Goal: Task Accomplishment & Management: Manage account settings

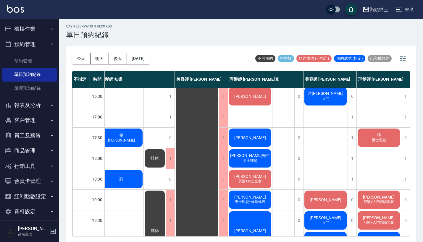
scroll to position [223, 8]
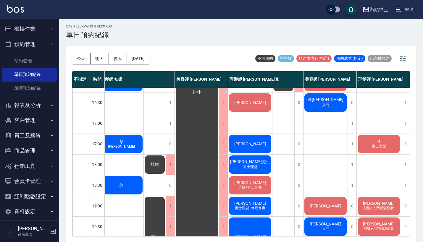
click at [244, 164] on span "范先生" at bounding box center [250, 161] width 42 height 5
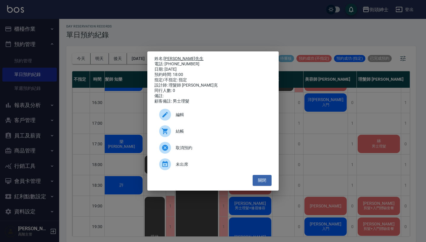
click at [171, 59] on link "范先生" at bounding box center [184, 58] width 40 height 5
click at [356, 146] on div "姓名: 范先生 電話: 0973011996 日期: 2025/10/14 預約時間: 18:00 指定/不指定: 指定 設計師: 理髮師 Vic 維克 同行…" at bounding box center [213, 121] width 426 height 242
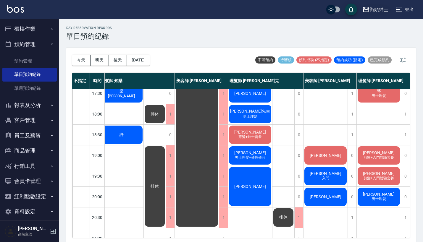
scroll to position [0, 0]
click at [100, 59] on button "明天" at bounding box center [99, 60] width 18 height 11
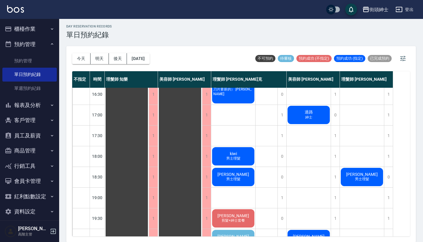
scroll to position [84, 0]
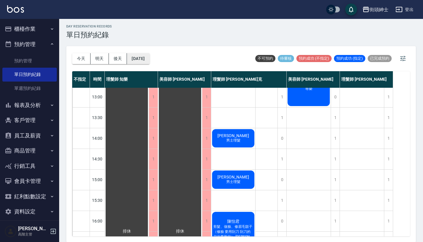
click at [141, 54] on button "[DATE]" at bounding box center [138, 58] width 22 height 11
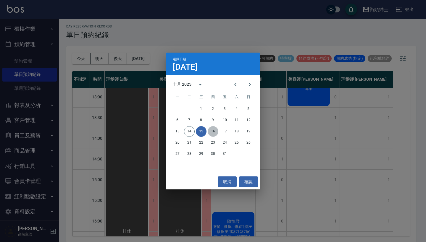
click at [215, 131] on button "16" at bounding box center [213, 131] width 11 height 11
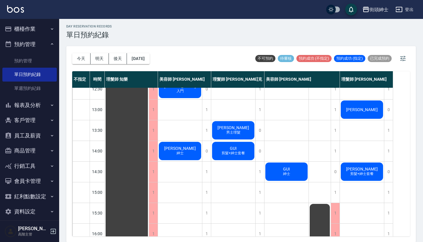
scroll to position [73, 0]
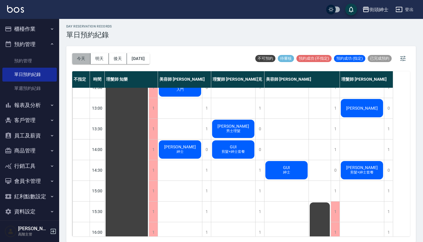
click at [83, 58] on button "今天" at bounding box center [81, 58] width 18 height 11
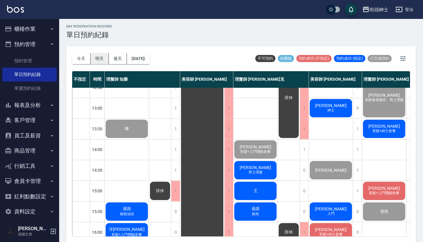
click at [101, 56] on button "明天" at bounding box center [99, 58] width 18 height 11
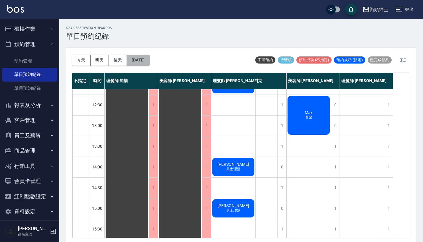
click at [147, 58] on button "[DATE]" at bounding box center [138, 60] width 22 height 11
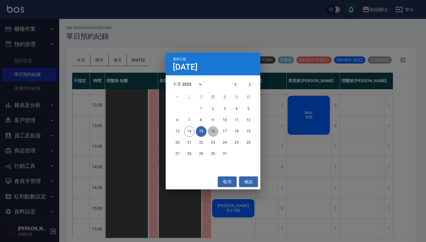
click at [214, 133] on button "16" at bounding box center [213, 131] width 11 height 11
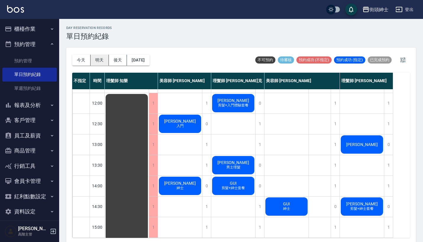
click at [98, 58] on button "明天" at bounding box center [99, 60] width 18 height 11
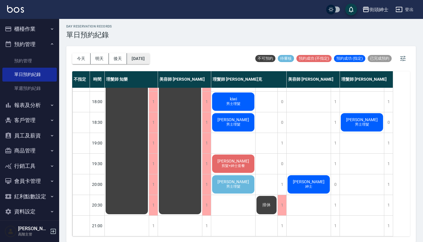
click at [149, 61] on button "[DATE]" at bounding box center [138, 58] width 22 height 11
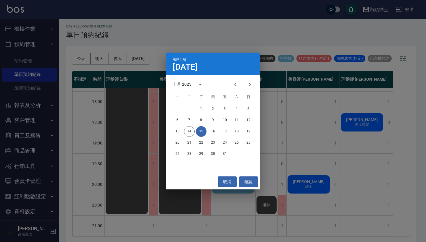
click at [316, 161] on div "選擇日期 10月15日 十月 2025 一 二 三 四 五 六 日 1 2 3 4 5 6 7 8 9 10 11 12 13 14 15 16 17 18 …" at bounding box center [213, 121] width 426 height 242
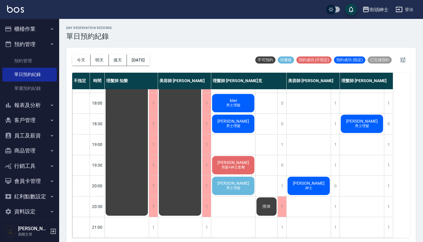
click at [241, 186] on span "男士理髮" at bounding box center [233, 188] width 17 height 5
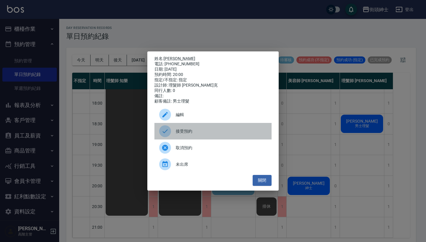
click at [223, 134] on span "接受預約" at bounding box center [221, 131] width 91 height 6
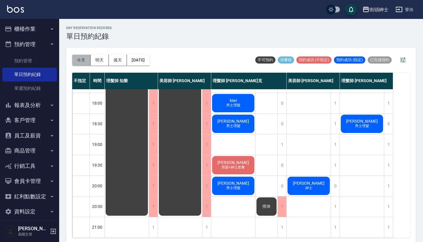
click at [80, 60] on button "今天" at bounding box center [81, 60] width 18 height 11
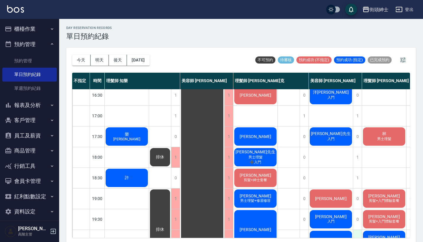
scroll to position [234, 0]
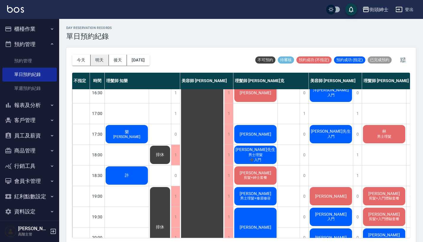
click at [100, 58] on button "明天" at bounding box center [99, 60] width 18 height 11
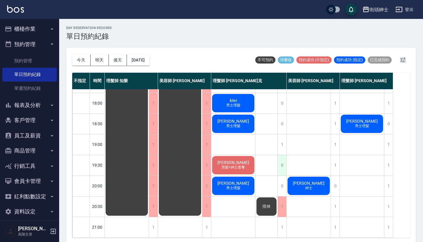
scroll to position [291, 0]
click at [123, 58] on button "後天" at bounding box center [118, 60] width 18 height 11
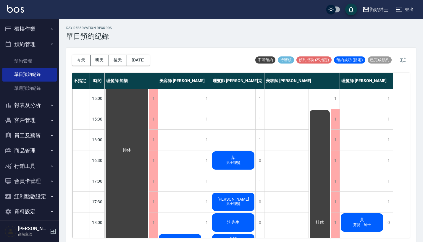
scroll to position [80, 0]
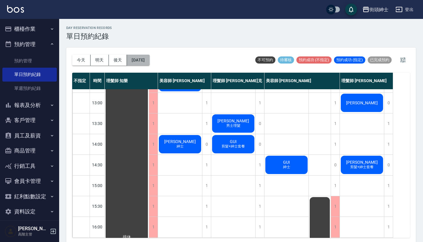
click at [149, 63] on button "[DATE]" at bounding box center [138, 60] width 22 height 11
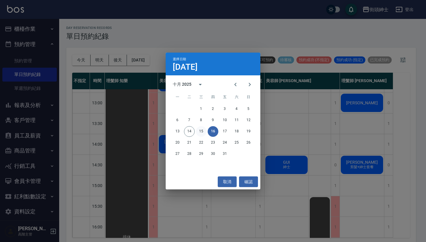
click at [201, 131] on button "15" at bounding box center [201, 131] width 11 height 11
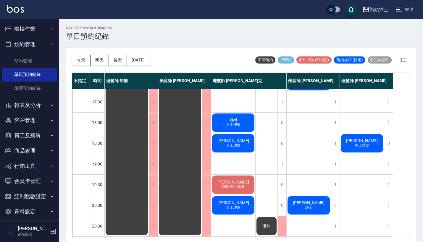
scroll to position [268, 0]
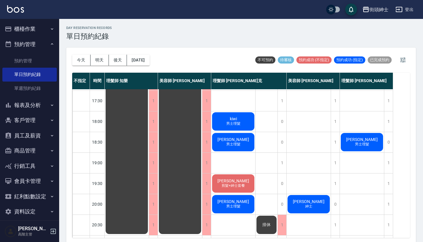
click at [242, 184] on span "剪髮+紳士套餐" at bounding box center [233, 185] width 26 height 5
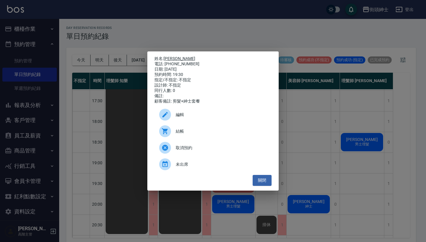
click at [170, 58] on link "[PERSON_NAME]" at bounding box center [180, 58] width 32 height 5
click at [363, 124] on div "姓名: [PERSON_NAME] 電話: [PHONE_NUMBER] 日期: [DATE] 預約時間: 19:30 指定/不指定: 不指定 設計師: 不指…" at bounding box center [213, 121] width 426 height 242
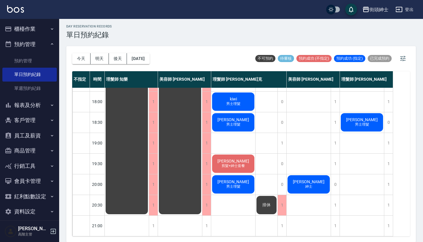
scroll to position [291, 0]
click at [83, 59] on button "今天" at bounding box center [81, 58] width 18 height 11
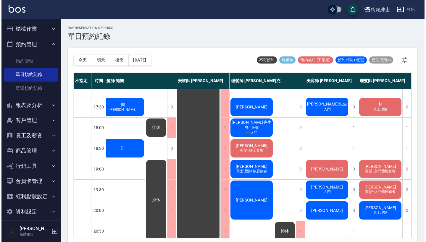
scroll to position [256, 8]
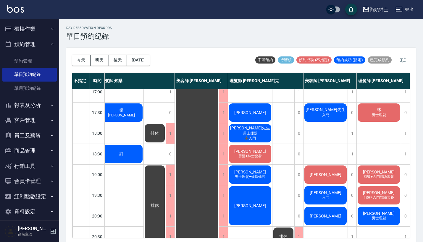
click at [324, 109] on span "[PERSON_NAME]先生" at bounding box center [325, 109] width 42 height 5
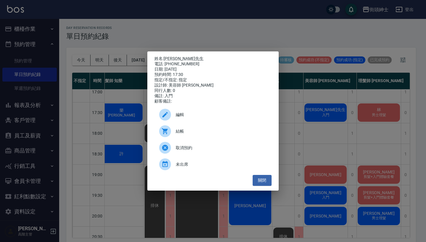
click at [206, 133] on span "結帳" at bounding box center [221, 131] width 91 height 6
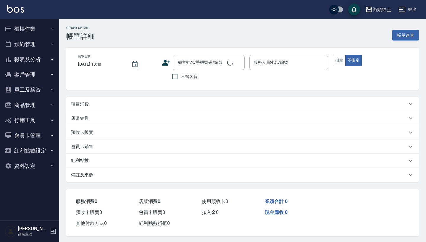
click at [174, 109] on div "項目消費" at bounding box center [242, 104] width 352 height 14
type input "2025/10/14 17:30"
type input "美容師 小戴(無代號)"
type input "入門"
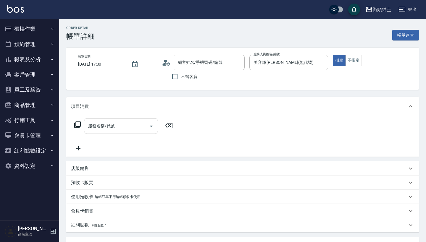
type input "范先生/0973011996/null"
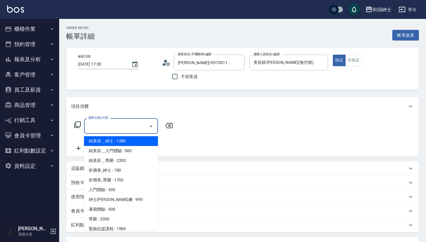
click at [120, 130] on input "服務名稱/代號" at bounding box center [117, 126] width 60 height 10
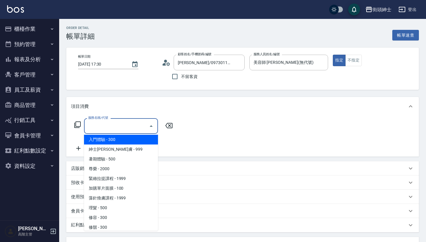
scroll to position [51, 0]
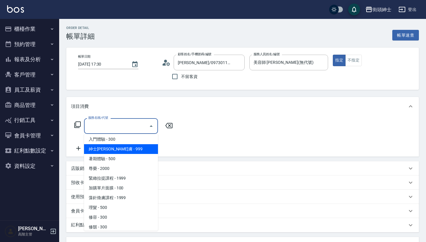
click at [133, 147] on span "紳士全效煥膚 - 999" at bounding box center [121, 149] width 74 height 10
type input "紳士全效煥膚"
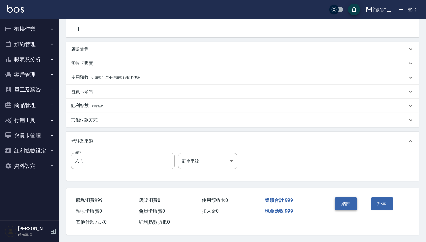
scroll to position [122, 0]
click at [341, 200] on button "結帳" at bounding box center [346, 204] width 22 height 12
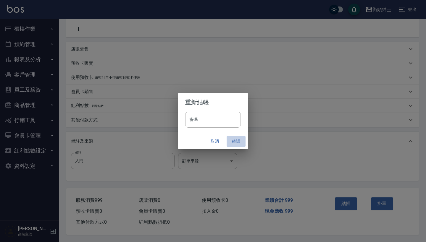
click at [235, 142] on button "確認" at bounding box center [235, 141] width 19 height 11
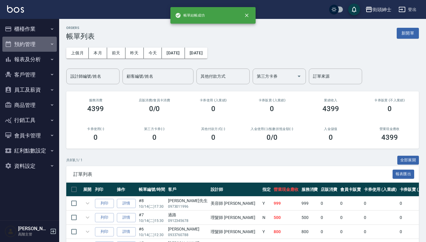
click at [51, 44] on icon "button" at bounding box center [52, 44] width 5 height 5
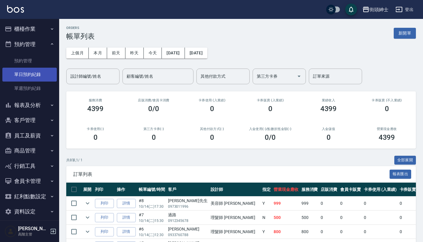
click at [43, 76] on link "單日預約紀錄" at bounding box center [29, 75] width 54 height 14
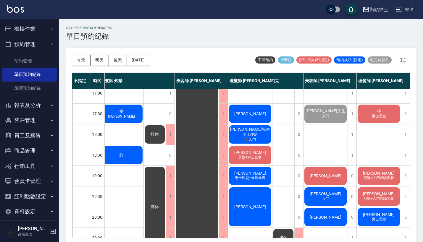
scroll to position [250, 8]
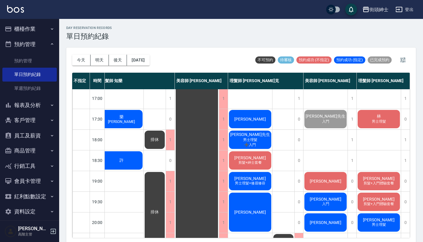
click at [244, 158] on span "[PERSON_NAME]" at bounding box center [250, 158] width 34 height 5
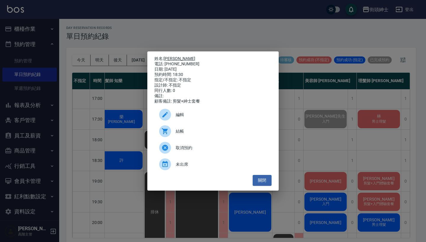
click at [169, 56] on link "[PERSON_NAME]" at bounding box center [180, 58] width 32 height 5
click at [328, 193] on div "姓名: 王普禾 電話: 0938471122 日期: 2025/10/14 預約時間: 18:30 指定/不指定: 不指定 設計師: 不指定 同行人數: 0 …" at bounding box center [213, 121] width 426 height 242
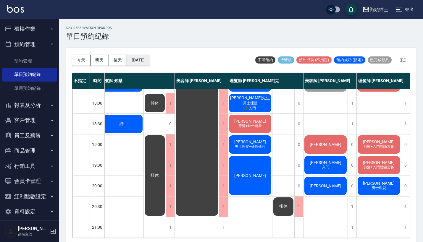
scroll to position [291, 8]
click at [98, 59] on button "明天" at bounding box center [99, 60] width 18 height 11
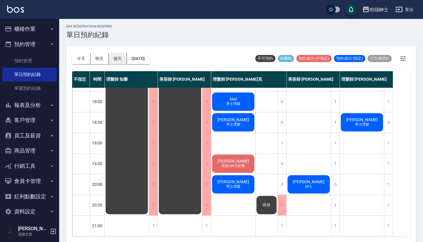
click at [115, 55] on button "後天" at bounding box center [118, 58] width 18 height 11
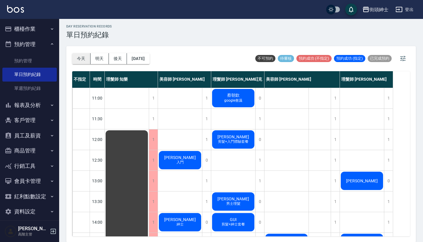
click at [76, 56] on button "今天" at bounding box center [81, 58] width 18 height 11
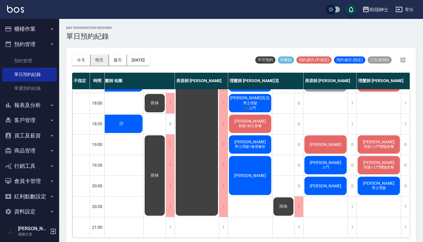
click at [99, 61] on button "明天" at bounding box center [99, 60] width 18 height 11
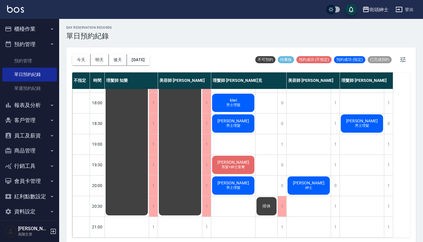
scroll to position [291, 0]
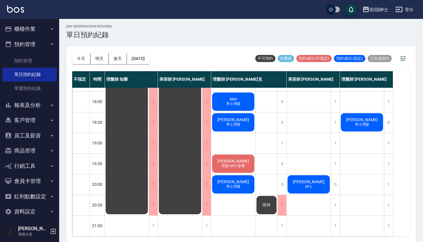
click at [241, 164] on span "剪髮+紳士套餐" at bounding box center [233, 166] width 26 height 5
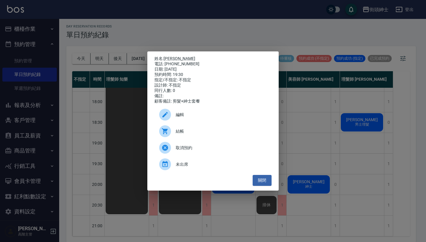
click at [342, 100] on div "姓名: [PERSON_NAME] 電話: [PHONE_NUMBER] 日期: [DATE] 預約時間: 19:30 指定/不指定: 不指定 設計師: 不指…" at bounding box center [213, 121] width 426 height 242
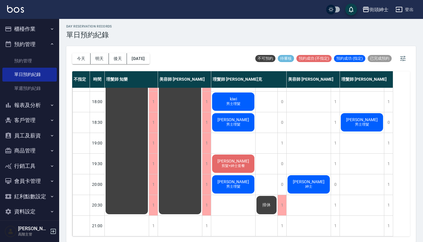
scroll to position [285, 0]
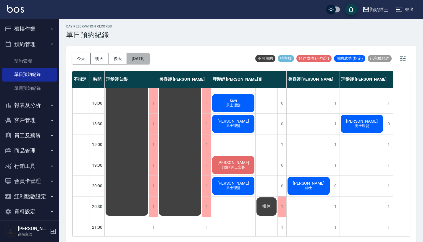
click at [149, 56] on button "[DATE]" at bounding box center [138, 58] width 22 height 11
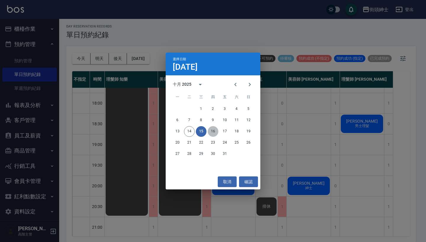
click at [211, 131] on button "16" at bounding box center [213, 131] width 11 height 11
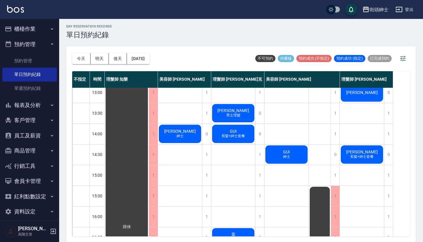
scroll to position [89, 0]
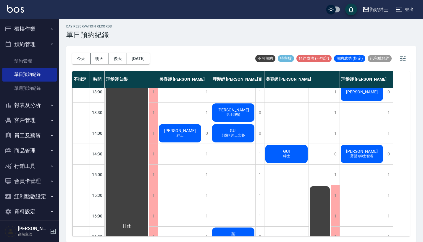
click at [295, 154] on div "GUI 紳士" at bounding box center [286, 154] width 44 height 20
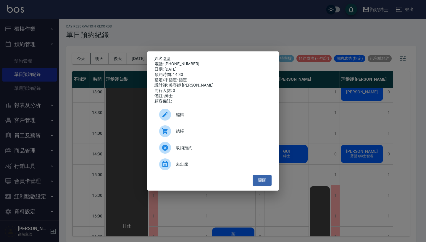
click at [338, 174] on div "姓名: GUI 電話: 0987681834 日期: 2025/10/16 預約時間: 14:30 指定/不指定: 指定 設計師: 美容師 小戴 同行人數: …" at bounding box center [213, 121] width 426 height 242
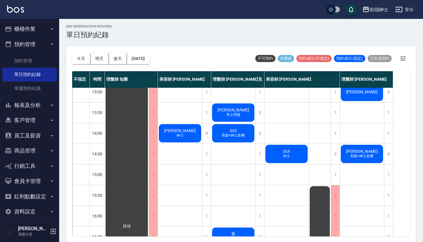
scroll to position [45, 0]
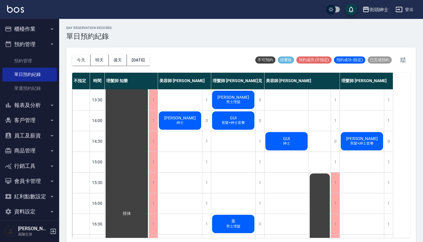
click at [272, 134] on div "GUI 紳士" at bounding box center [286, 141] width 44 height 20
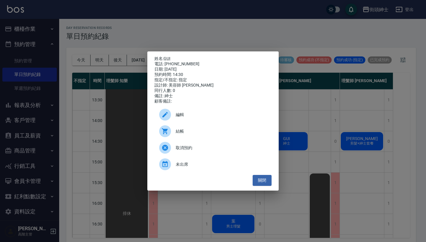
click at [239, 26] on div "姓名: GUI 電話: 0987681834 日期: 2025/10/16 預約時間: 14:30 指定/不指定: 指定 設計師: 美容師 小戴 同行人數: …" at bounding box center [213, 121] width 426 height 242
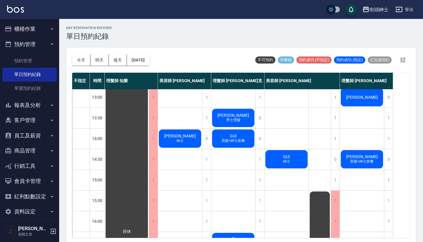
scroll to position [80, 0]
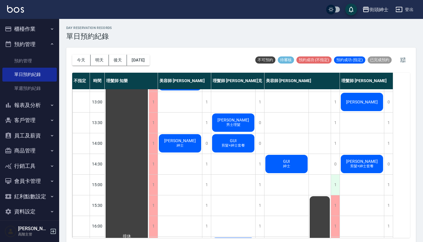
click at [334, 184] on div "1" at bounding box center [335, 185] width 9 height 20
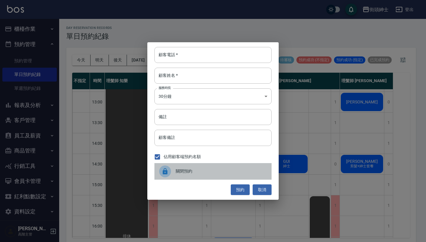
click at [199, 166] on div "關閉預約" at bounding box center [212, 171] width 117 height 17
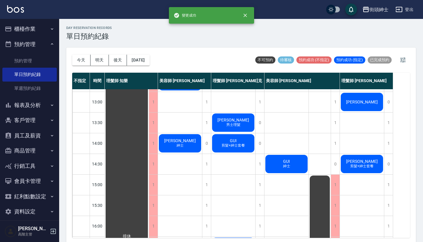
scroll to position [0, 0]
click at [332, 145] on div "1" at bounding box center [335, 143] width 9 height 20
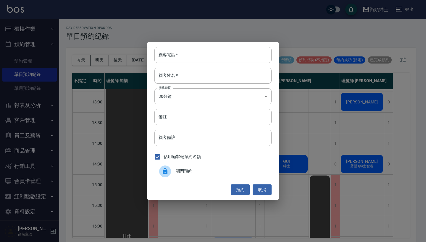
click at [207, 165] on div "關閉預約" at bounding box center [212, 171] width 117 height 17
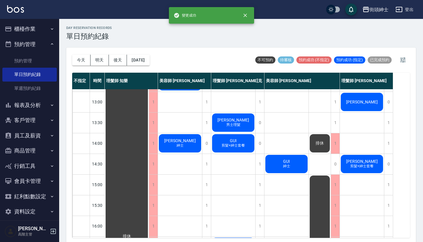
scroll to position [49, 0]
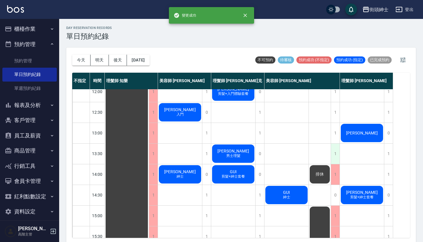
click at [336, 149] on div "1" at bounding box center [335, 154] width 9 height 20
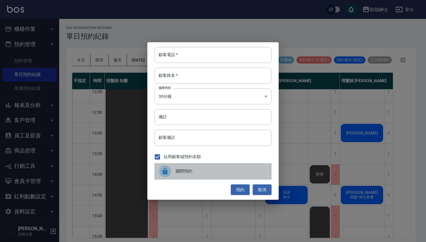
click at [209, 169] on span "關閉預約" at bounding box center [221, 171] width 91 height 6
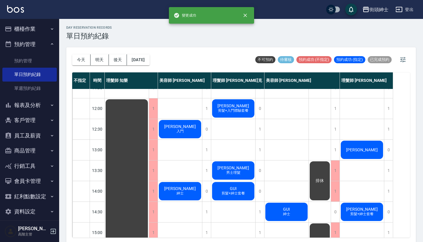
scroll to position [32, 0]
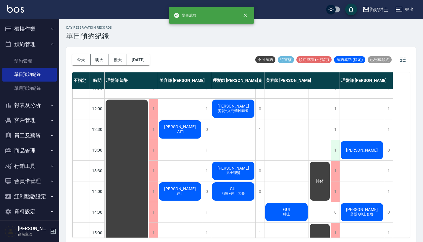
click at [336, 148] on div "1" at bounding box center [335, 150] width 9 height 20
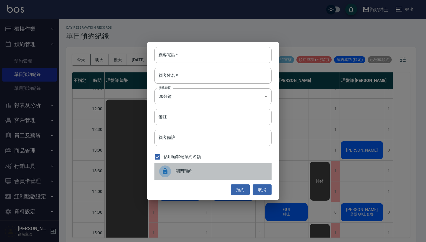
click at [196, 171] on span "關閉預約" at bounding box center [221, 171] width 91 height 6
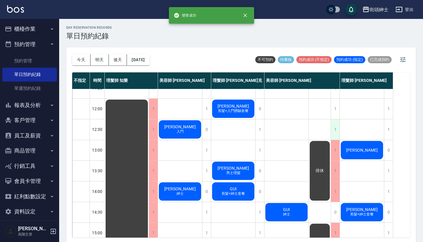
click at [338, 132] on div "1" at bounding box center [335, 129] width 9 height 20
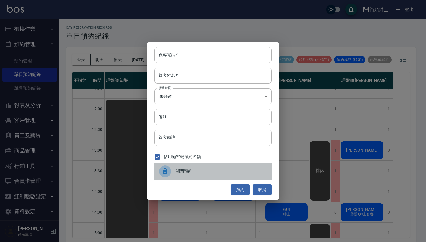
click at [190, 169] on span "關閉預約" at bounding box center [221, 171] width 91 height 6
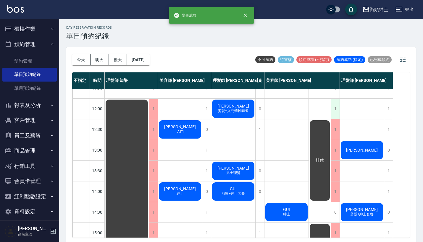
click at [336, 108] on div "1" at bounding box center [335, 109] width 9 height 20
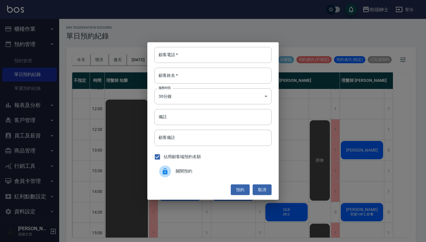
click at [201, 169] on span "關閉預約" at bounding box center [221, 171] width 91 height 6
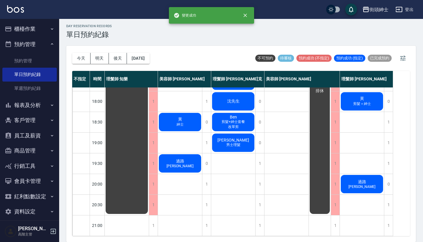
scroll to position [1, 0]
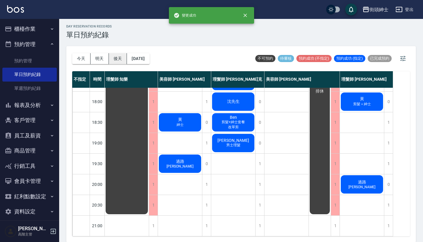
click at [111, 58] on button "後天" at bounding box center [118, 58] width 18 height 11
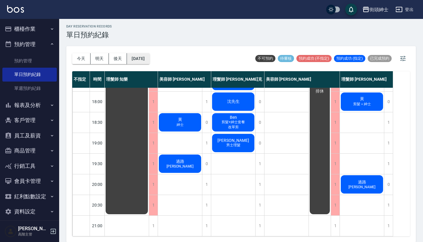
click at [149, 60] on button "[DATE]" at bounding box center [138, 58] width 22 height 11
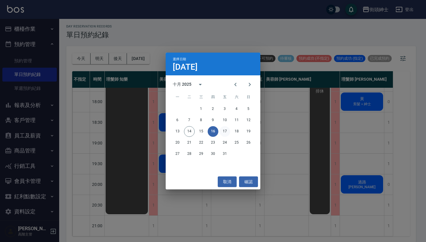
click at [221, 129] on button "17" at bounding box center [224, 131] width 11 height 11
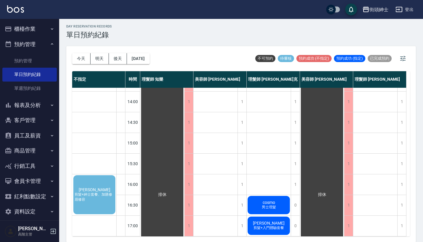
scroll to position [183, 0]
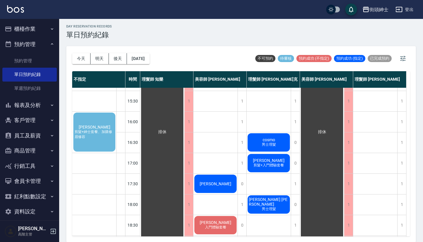
click at [103, 134] on span "剪髮+紳士套餐、加購修眉修容" at bounding box center [94, 135] width 42 height 10
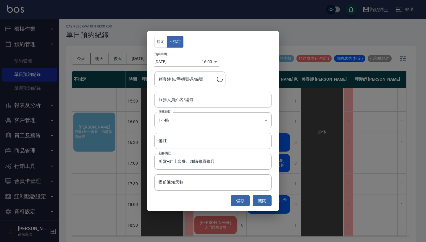
type input "李國懌/0911385236"
click at [208, 105] on input "服務人員姓名/編號" at bounding box center [213, 100] width 112 height 10
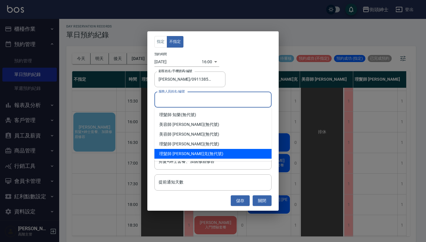
click at [185, 151] on span "理髮師 [PERSON_NAME]克" at bounding box center [183, 154] width 49 height 6
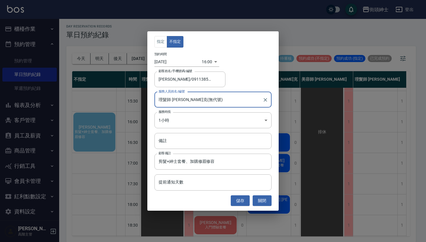
click at [205, 93] on div "理髮師 Vic 維克(無代號) 服務人員姓名/編號" at bounding box center [212, 100] width 117 height 16
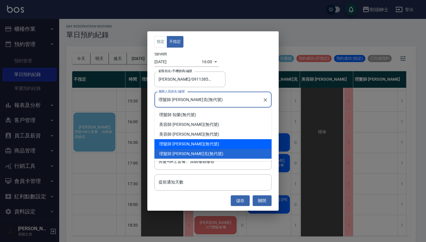
click at [205, 142] on div "理髮師 eric (無代號)" at bounding box center [212, 144] width 117 height 10
type input "理髮師 [PERSON_NAME](無代號)"
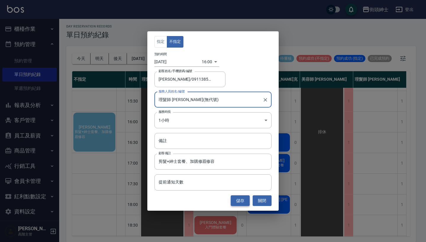
click at [245, 201] on button "儲存" at bounding box center [240, 200] width 19 height 11
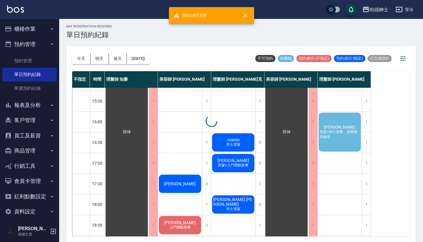
click at [349, 143] on div "李國懌 剪髮+紳士套餐、加購修眉修容" at bounding box center [340, 132] width 44 height 41
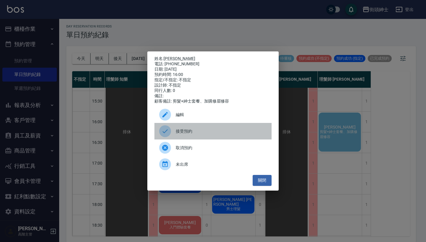
click at [195, 135] on span "接受預約" at bounding box center [221, 131] width 91 height 6
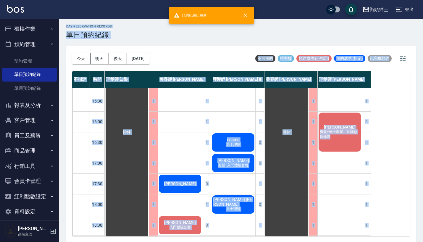
click at [331, 140] on div "day Reservation records 單日預約紀錄 今天 明天 後天 2025/10/17 不可預約 待審核 預約成功 (不指定) 預約成功 (指定…" at bounding box center [241, 129] width 364 height 225
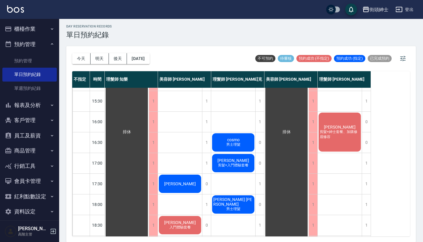
click at [339, 125] on span "[PERSON_NAME]" at bounding box center [340, 127] width 34 height 5
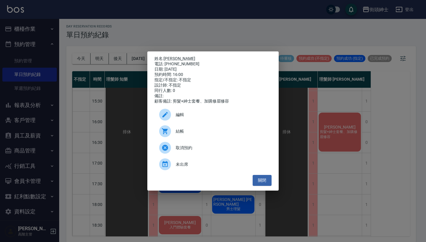
click at [209, 122] on div "編輯" at bounding box center [212, 114] width 117 height 17
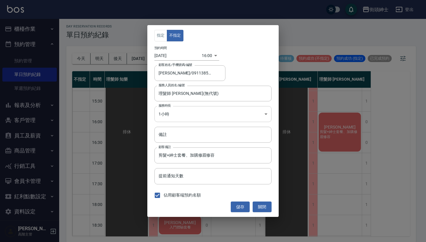
click at [187, 118] on body "街頭紳士 登出 櫃檯作業 打帳單 帳單列表 掛單列表 座位開單 營業儀表板 現金收支登錄 高階收支登錄 材料自購登錄 每日結帳 排班表 現場電腦打卡 掃碼打卡…" at bounding box center [213, 121] width 426 height 244
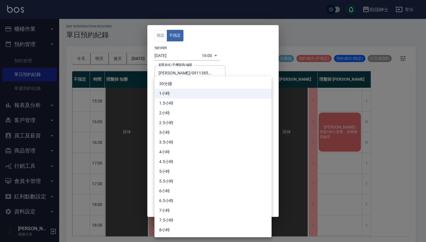
click at [200, 84] on li "30分鐘" at bounding box center [212, 84] width 117 height 10
type input "1"
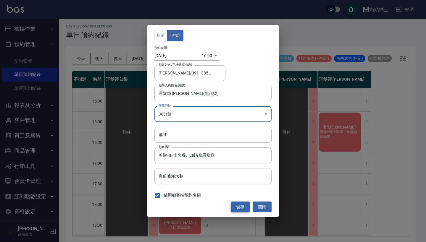
click at [240, 206] on button "儲存" at bounding box center [240, 207] width 19 height 11
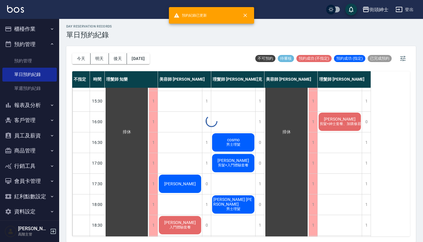
click at [341, 124] on div at bounding box center [211, 121] width 423 height 242
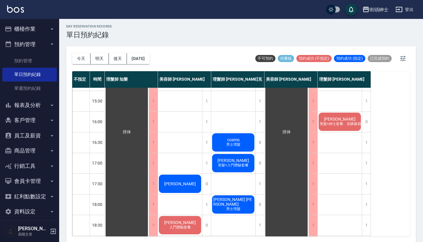
click at [336, 124] on span "剪髮+紳士套餐、加購修眉修容" at bounding box center [343, 124] width 51 height 5
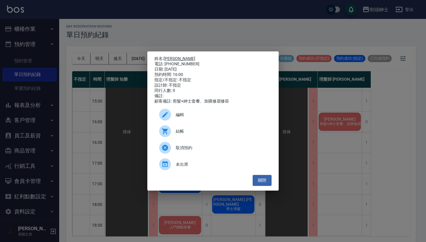
drag, startPoint x: 189, startPoint y: 62, endPoint x: 165, endPoint y: 57, distance: 24.8
click at [165, 57] on div "姓名: 李國懌 電話: 0911385236 日期: 2025/10/17 預約時間: 16:00 指定/不指定: 不指定 設計師: 不指定 同行人數: 0 …" at bounding box center [212, 80] width 117 height 48
copy div "姓名: 李國懌 電話: 0911385236"
click at [173, 29] on div "姓名: 李國懌 電話: 0911385236 日期: 2025/10/17 預約時間: 16:00 指定/不指定: 不指定 設計師: 不指定 同行人數: 0 …" at bounding box center [213, 121] width 426 height 242
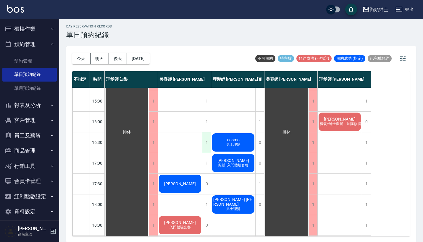
click at [207, 136] on div "1" at bounding box center [206, 142] width 9 height 20
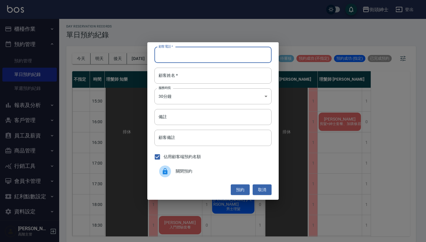
paste input "李國懌 電話: 0911385236"
type input "李國懌 電話: 0911385236"
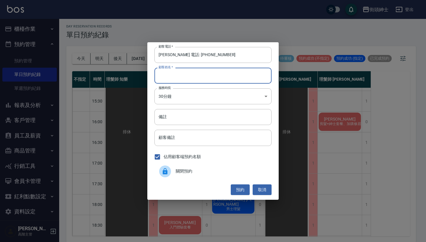
paste input "李國懌 電話: 0911385236"
type input "李國懌 電話: 0911385236"
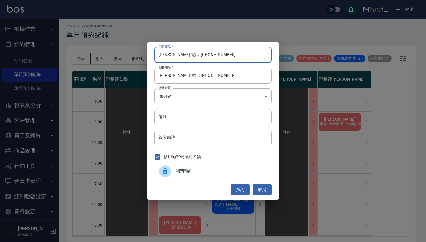
drag, startPoint x: 182, startPoint y: 55, endPoint x: 139, endPoint y: 55, distance: 43.5
click at [139, 55] on div "顧客電話   * 李國懌 電話: 0911385236 顧客電話   * 顧客姓名   * 李國懌 電話: 0911385236 顧客姓名   * 服務時長 …" at bounding box center [213, 121] width 426 height 242
type input "0911385236"
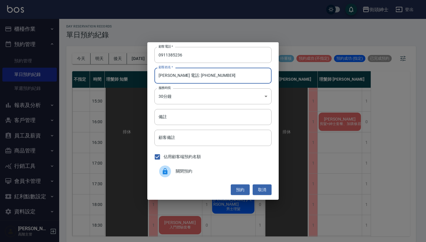
drag, startPoint x: 170, startPoint y: 76, endPoint x: 247, endPoint y: 81, distance: 77.1
click at [247, 81] on input "李國懌 電話: 0911385236" at bounding box center [212, 76] width 117 height 16
type input "[PERSON_NAME]"
click at [232, 191] on button "預約" at bounding box center [240, 189] width 19 height 11
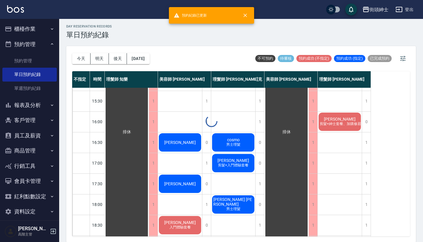
click at [186, 137] on div "[PERSON_NAME]" at bounding box center [180, 142] width 44 height 20
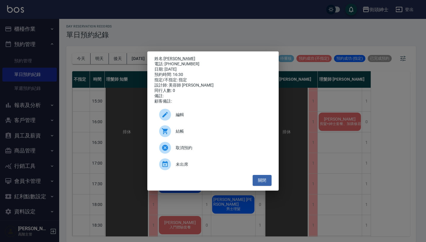
click at [199, 114] on div "編輯" at bounding box center [212, 114] width 117 height 17
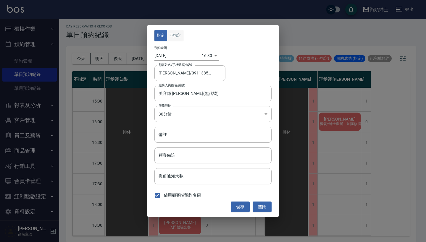
click at [176, 35] on button "不指定" at bounding box center [175, 36] width 17 height 12
click at [236, 203] on button "儲存" at bounding box center [240, 207] width 19 height 11
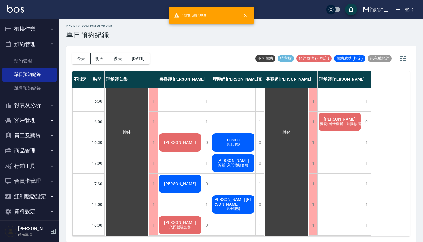
click at [80, 52] on div "今天 明天 後天 2025/10/17" at bounding box center [110, 58] width 77 height 25
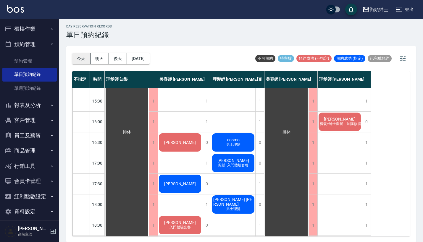
click at [82, 55] on button "今天" at bounding box center [81, 58] width 18 height 11
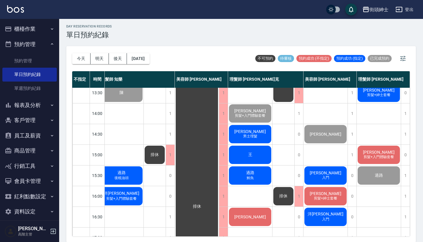
scroll to position [62, 8]
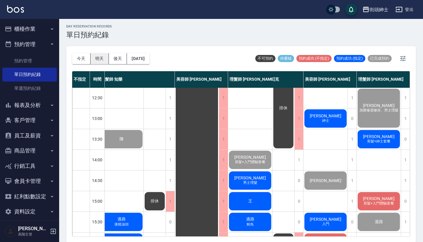
click at [96, 58] on button "明天" at bounding box center [99, 58] width 18 height 11
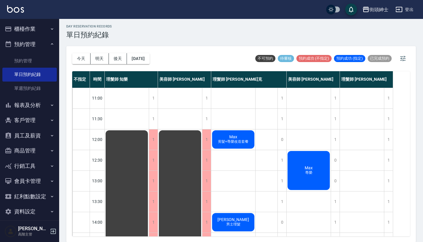
click at [109, 53] on div "今天 明天 後天 2025/10/15" at bounding box center [110, 58] width 77 height 25
click at [111, 54] on button "後天" at bounding box center [118, 58] width 18 height 11
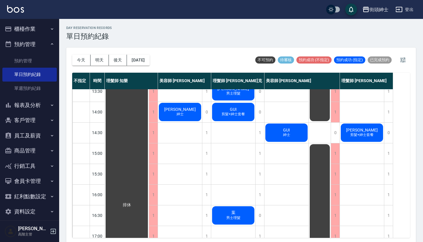
click at [294, 133] on div "GUI 紳士" at bounding box center [286, 133] width 44 height 20
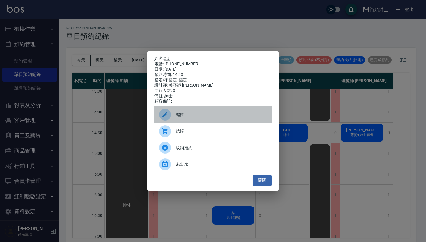
click at [197, 118] on span "編輯" at bounding box center [221, 115] width 91 height 6
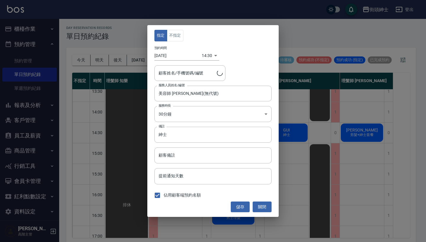
type input "GUI/0987681834"
click at [184, 93] on input "美容師 小戴(無代號)" at bounding box center [208, 93] width 103 height 10
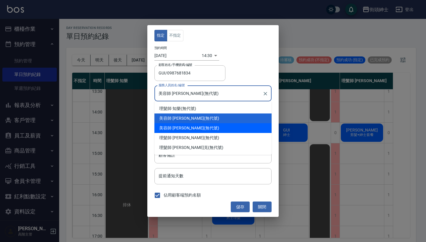
click at [186, 129] on div "美容師 Cherry (無代號)" at bounding box center [212, 128] width 117 height 10
type input "美容師 Cherry(無代號)"
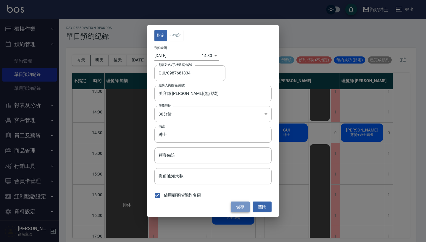
click at [242, 211] on button "儲存" at bounding box center [240, 207] width 19 height 11
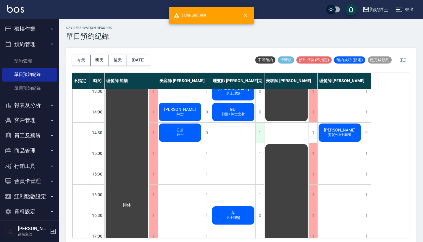
click at [262, 133] on div "1" at bounding box center [259, 133] width 9 height 20
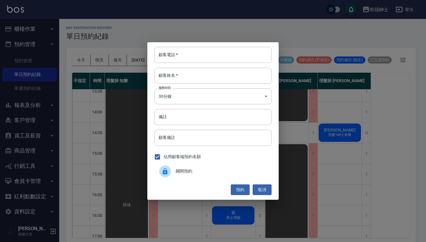
click at [177, 169] on span "關閉預約" at bounding box center [221, 171] width 91 height 6
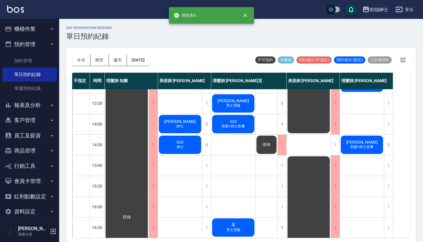
scroll to position [88, 0]
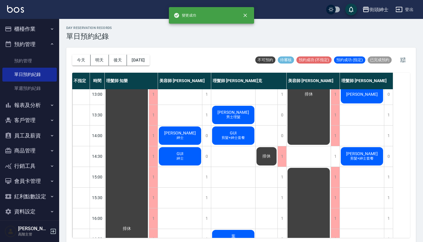
click at [271, 152] on div "排休" at bounding box center [266, 156] width 22 height 20
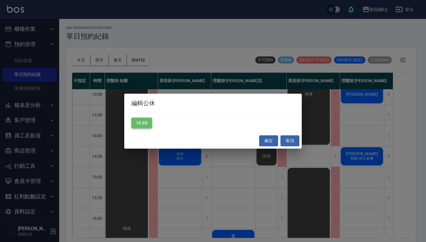
click at [135, 124] on button "14:30" at bounding box center [141, 123] width 21 height 11
click at [272, 135] on div "確定 取消" at bounding box center [212, 141] width 177 height 16
click at [270, 140] on button "確定" at bounding box center [268, 140] width 19 height 11
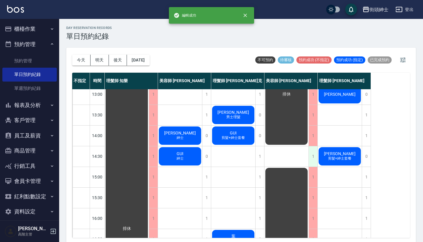
click at [312, 156] on div "1" at bounding box center [312, 156] width 9 height 20
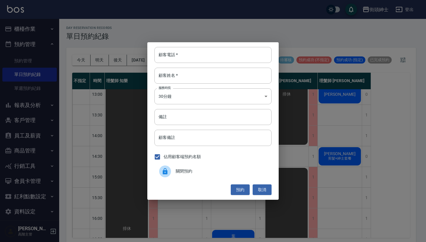
click at [182, 169] on span "關閉預約" at bounding box center [221, 171] width 91 height 6
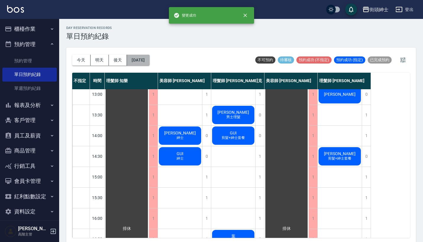
click at [148, 64] on button "[DATE]" at bounding box center [138, 60] width 22 height 11
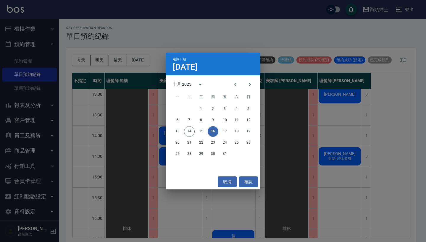
click at [287, 109] on div "選擇日期 10月16日 十月 2025 一 二 三 四 五 六 日 1 2 3 4 5 6 7 8 9 10 11 12 13 14 15 16 17 18 …" at bounding box center [213, 121] width 426 height 242
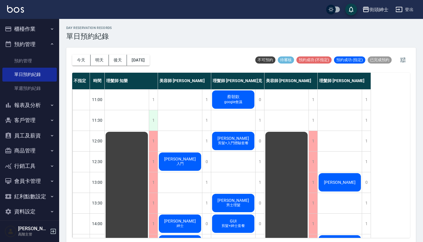
scroll to position [0, 0]
click at [148, 60] on button "[DATE]" at bounding box center [138, 60] width 22 height 11
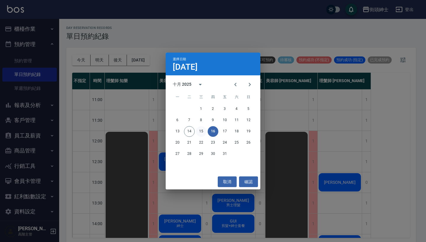
click at [198, 132] on button "15" at bounding box center [201, 131] width 11 height 11
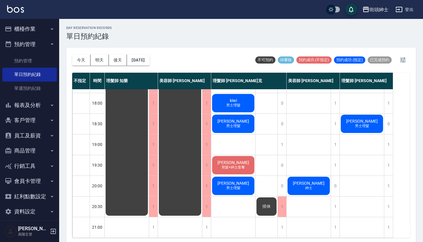
scroll to position [291, 0]
click at [309, 176] on div "[PERSON_NAME] 紳士" at bounding box center [309, 186] width 44 height 20
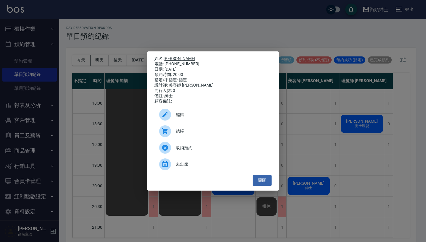
click at [166, 57] on link "[PERSON_NAME]" at bounding box center [180, 58] width 32 height 5
click at [210, 26] on div "姓名: [PERSON_NAME] 電話: [PHONE_NUMBER] 日期: [DATE] 預約時間: 20:00 指定/不指定: 指定 設計師: 美容師…" at bounding box center [213, 121] width 426 height 242
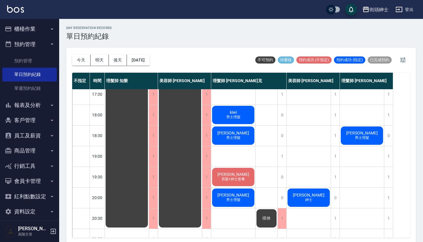
scroll to position [276, 0]
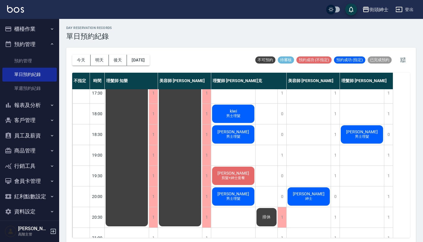
click at [146, 54] on div "今天 明天 後天 2025/10/15" at bounding box center [110, 60] width 77 height 25
click at [146, 56] on button "[DATE]" at bounding box center [138, 60] width 22 height 11
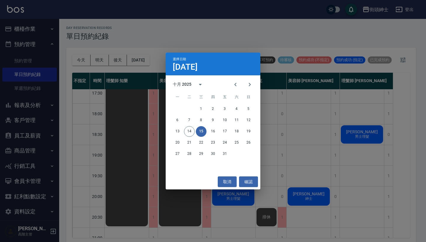
click at [266, 150] on div "選擇日期 10月15日 十月 2025 一 二 三 四 五 六 日 1 2 3 4 5 6 7 8 9 10 11 12 13 14 15 16 17 18 …" at bounding box center [213, 121] width 426 height 242
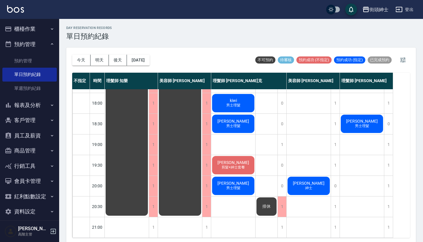
scroll to position [289, 0]
click at [85, 62] on button "今天" at bounding box center [81, 60] width 18 height 11
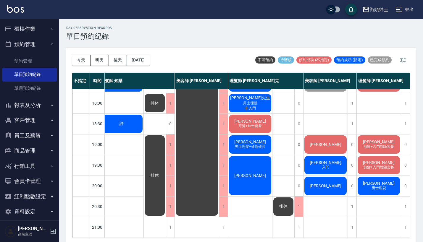
scroll to position [291, 8]
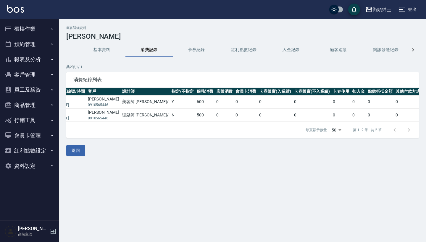
scroll to position [0, 43]
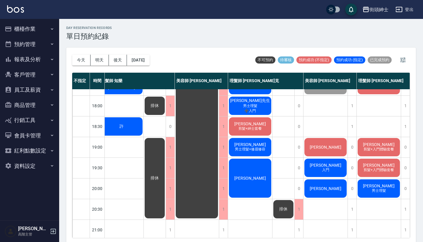
scroll to position [283, 8]
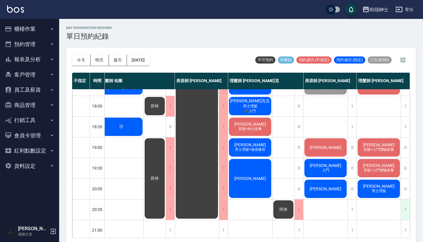
click at [403, 208] on div "1" at bounding box center [405, 210] width 9 height 20
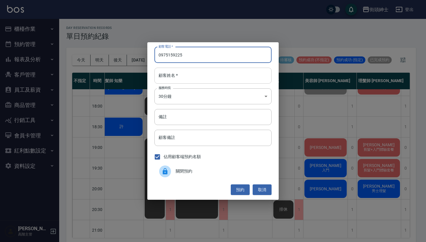
type input "0975159225"
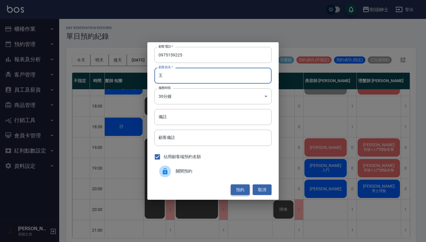
type input "王"
click at [240, 188] on button "預約" at bounding box center [240, 189] width 19 height 11
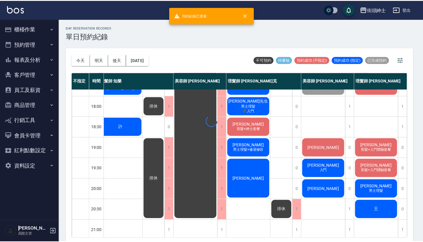
scroll to position [283, 5]
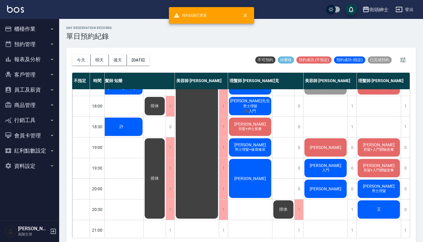
click at [385, 211] on div "王" at bounding box center [379, 210] width 44 height 20
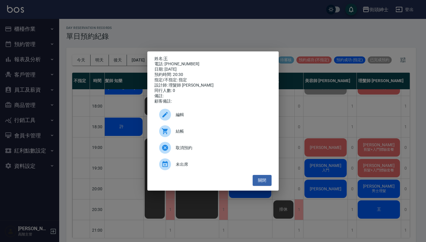
click at [193, 118] on span "編輯" at bounding box center [221, 115] width 91 height 6
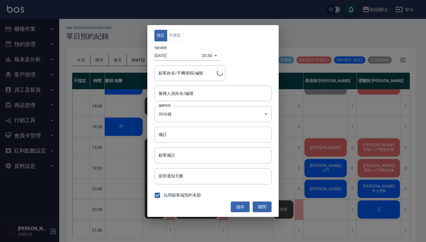
type input "理髮師 [PERSON_NAME](無代號)"
type input "王/0975159225"
click at [177, 38] on button "不指定" at bounding box center [175, 36] width 17 height 12
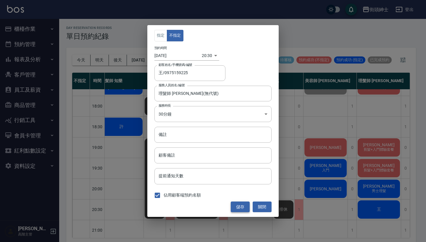
click at [240, 206] on button "儲存" at bounding box center [240, 207] width 19 height 11
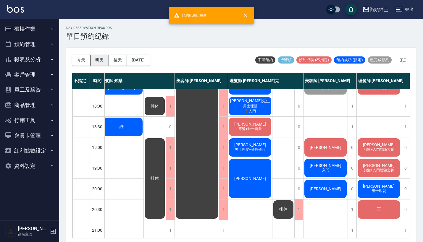
click at [100, 58] on button "明天" at bounding box center [99, 60] width 18 height 11
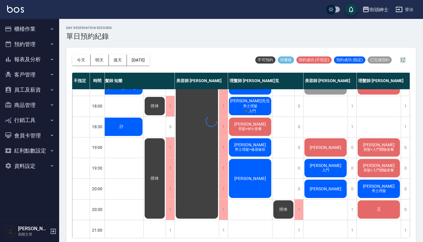
scroll to position [283, 0]
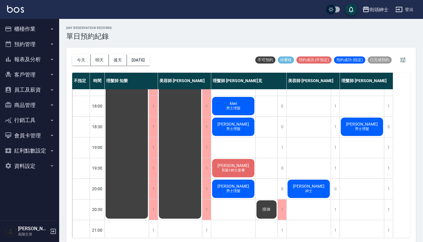
click at [316, 187] on div "[PERSON_NAME] 紳士" at bounding box center [309, 189] width 44 height 20
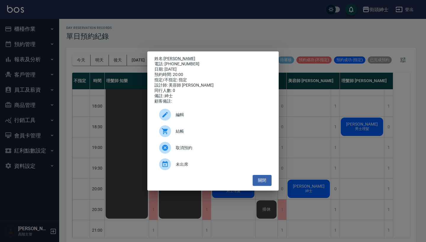
click at [193, 151] on span "取消預約" at bounding box center [221, 148] width 91 height 6
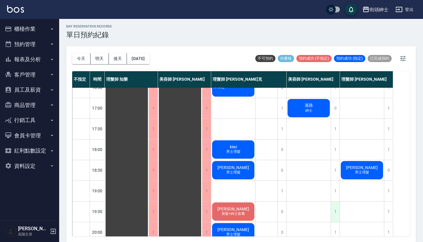
scroll to position [239, 0]
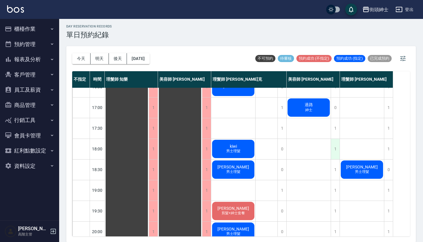
click at [334, 140] on div "1" at bounding box center [335, 149] width 9 height 20
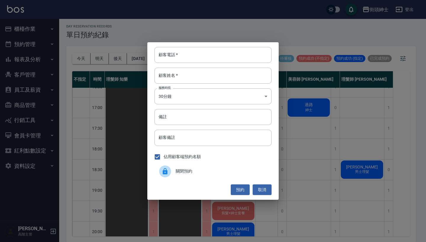
click at [340, 130] on div "顧客電話   * 顧客電話   * 顧客姓名   * 顧客姓名   * 服務時長 30分鐘 1 服務時長 備註 備註 顧客備註 顧客備註 佔用顧客端預約名額 …" at bounding box center [213, 121] width 426 height 242
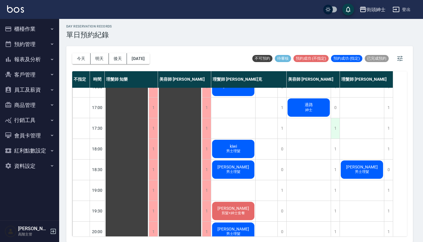
click at [337, 130] on div "1" at bounding box center [335, 128] width 9 height 20
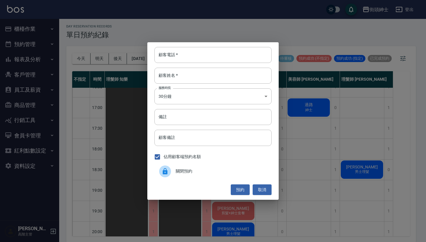
click at [249, 171] on span "關閉預約" at bounding box center [221, 171] width 91 height 6
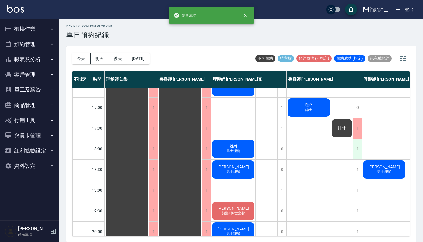
click at [357, 149] on div "1" at bounding box center [357, 149] width 9 height 20
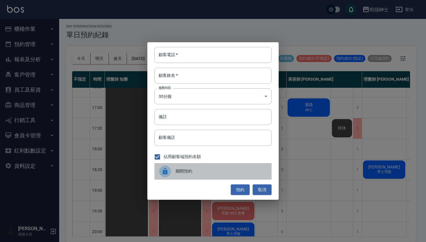
click at [229, 176] on div "關閉預約" at bounding box center [212, 171] width 117 height 17
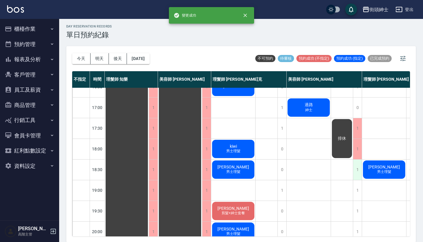
click at [358, 170] on div "1" at bounding box center [357, 170] width 9 height 20
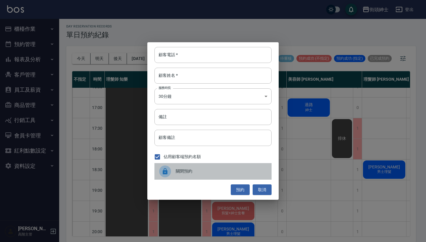
click at [236, 173] on span "關閉預約" at bounding box center [221, 171] width 91 height 6
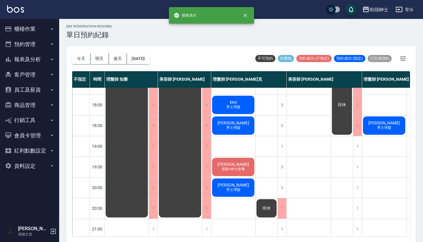
scroll to position [289, 0]
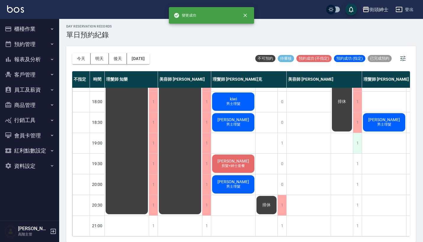
click at [358, 135] on div "1" at bounding box center [357, 143] width 9 height 20
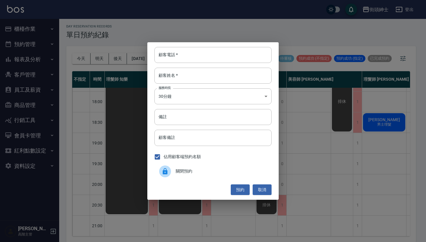
click at [232, 167] on div "關閉預約" at bounding box center [212, 171] width 117 height 17
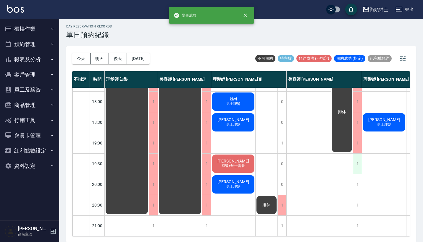
click at [360, 164] on div "1" at bounding box center [357, 164] width 9 height 20
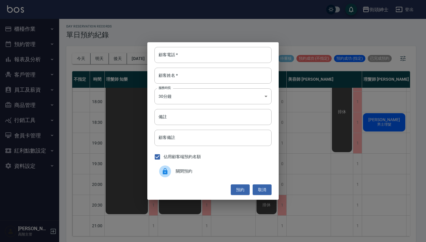
click at [224, 175] on div "關閉預約" at bounding box center [212, 171] width 117 height 17
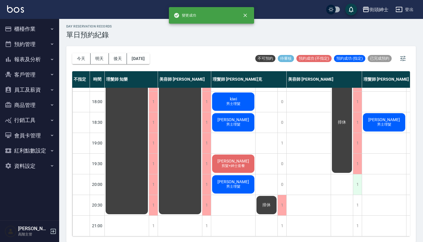
click at [358, 185] on div "1" at bounding box center [357, 184] width 9 height 20
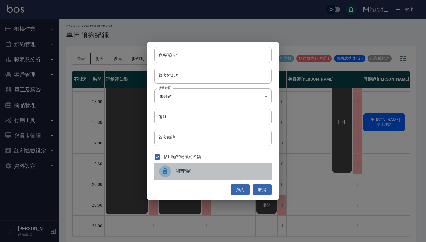
click at [235, 174] on span "關閉預約" at bounding box center [221, 171] width 91 height 6
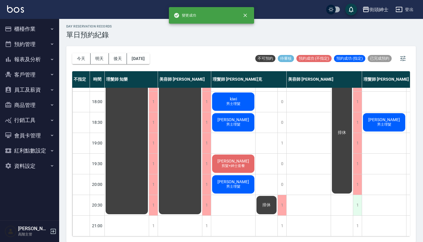
click at [360, 205] on div "1" at bounding box center [357, 205] width 9 height 20
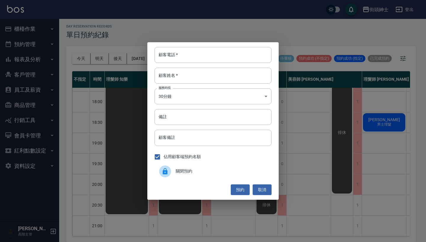
click at [191, 173] on span "關閉預約" at bounding box center [221, 171] width 91 height 6
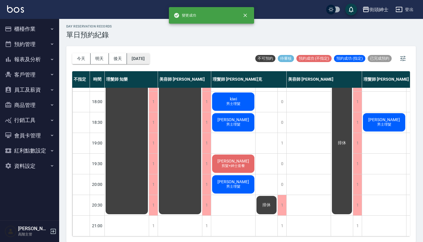
click at [141, 56] on button "[DATE]" at bounding box center [138, 58] width 22 height 11
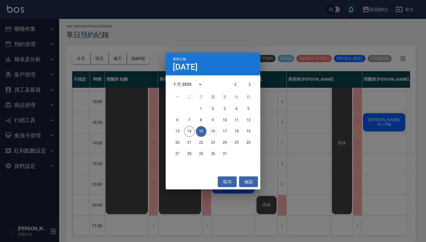
click at [213, 129] on button "16" at bounding box center [213, 131] width 11 height 11
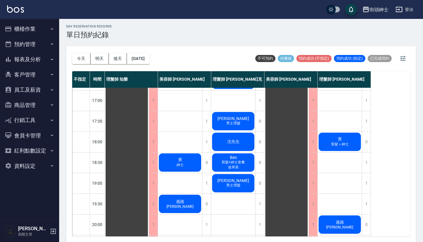
scroll to position [291, 0]
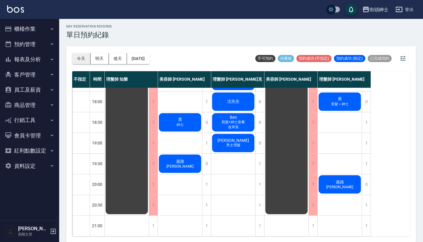
click at [80, 61] on button "今天" at bounding box center [81, 58] width 18 height 11
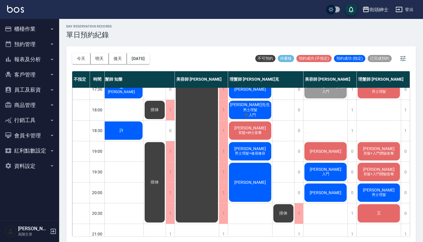
scroll to position [278, 8]
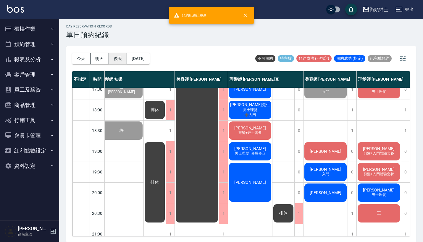
click at [118, 61] on button "後天" at bounding box center [118, 58] width 18 height 11
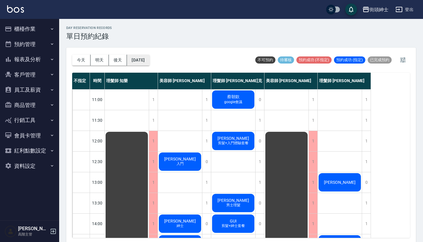
click at [137, 59] on button "[DATE]" at bounding box center [138, 60] width 22 height 11
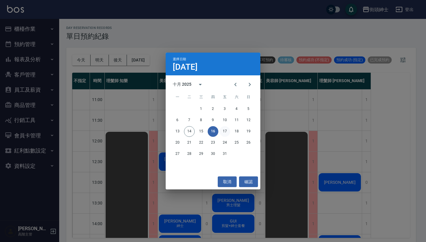
click at [224, 130] on button "17" at bounding box center [224, 131] width 11 height 11
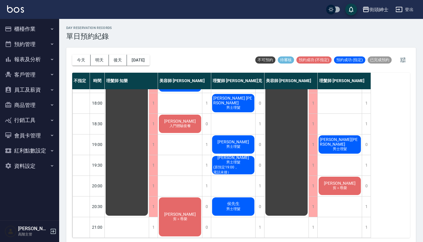
scroll to position [291, 0]
click at [149, 62] on button "[DATE]" at bounding box center [138, 60] width 22 height 11
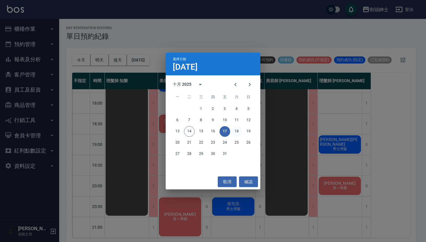
click at [236, 130] on button "18" at bounding box center [236, 131] width 11 height 11
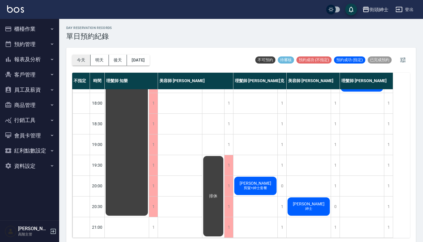
click at [84, 60] on button "今天" at bounding box center [81, 60] width 18 height 11
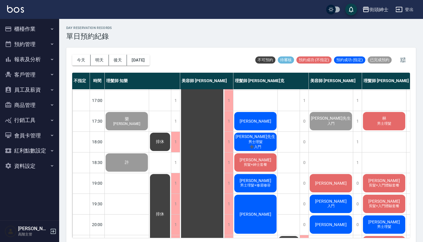
scroll to position [247, 0]
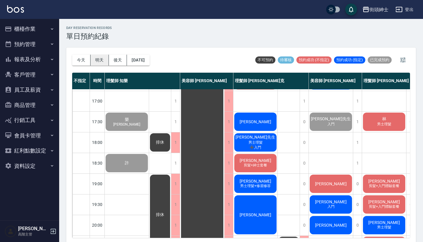
click at [102, 64] on button "明天" at bounding box center [99, 60] width 18 height 11
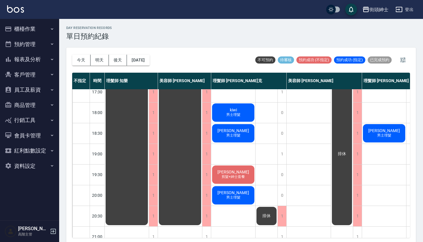
scroll to position [289, 0]
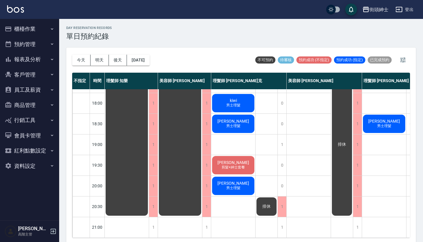
click at [238, 162] on span "[PERSON_NAME]" at bounding box center [233, 162] width 34 height 5
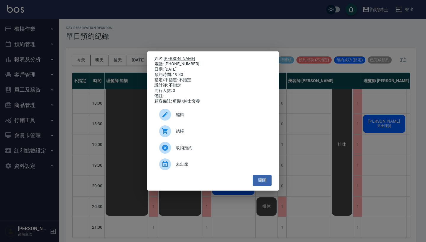
click at [201, 122] on div "編輯" at bounding box center [212, 114] width 117 height 17
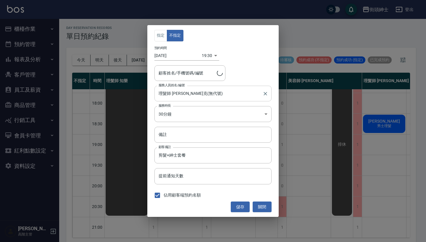
type input "[PERSON_NAME]/0910565446"
click at [195, 150] on input "剪髮+紳士套餐" at bounding box center [212, 156] width 117 height 16
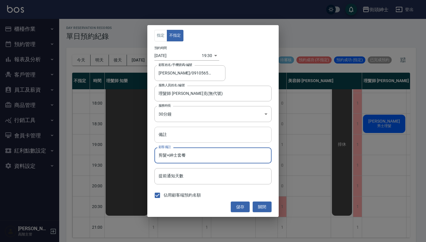
click at [195, 138] on input "備註" at bounding box center [212, 135] width 117 height 16
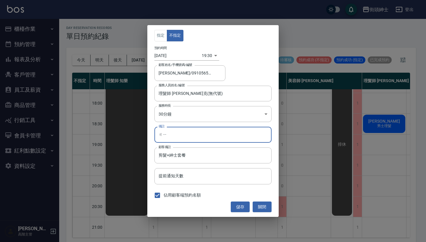
type input "ㄐ"
type input "改剪髮"
click at [241, 207] on button "儲存" at bounding box center [240, 207] width 19 height 11
